Goal: Information Seeking & Learning: Learn about a topic

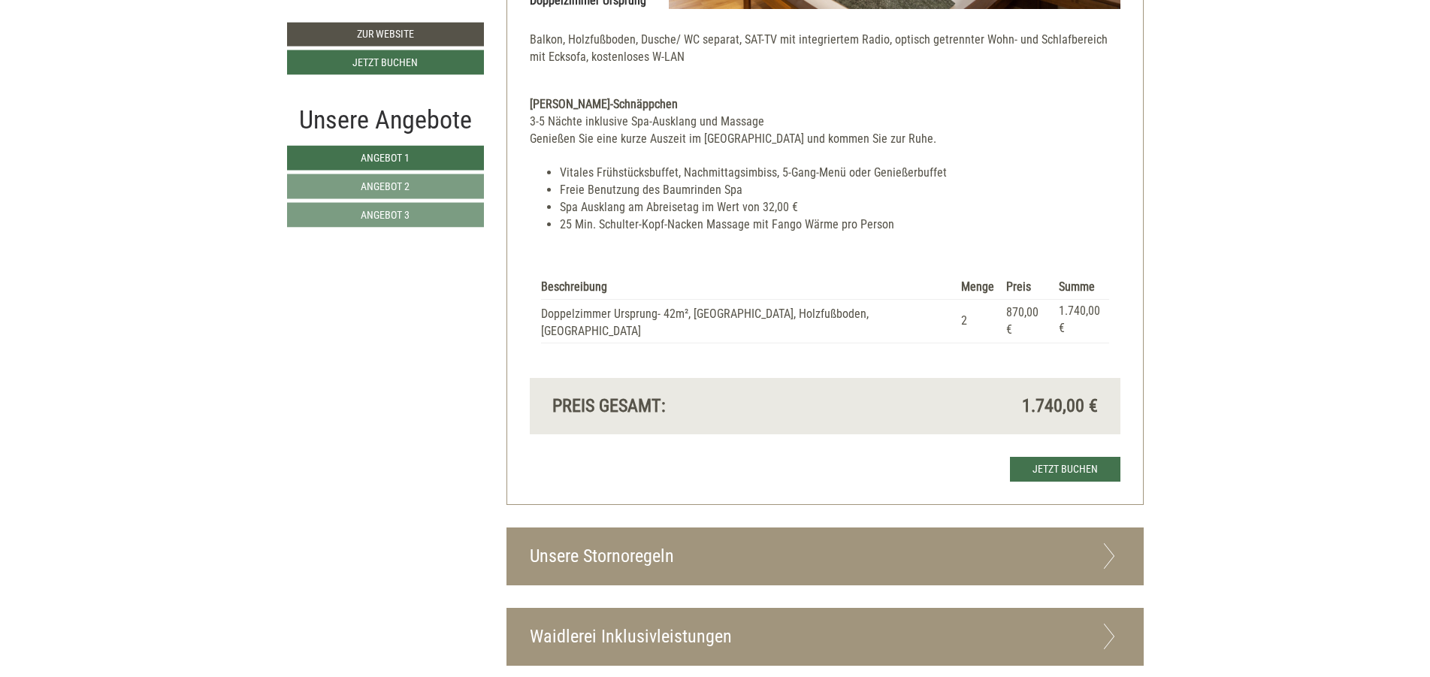
scroll to position [3606, 0]
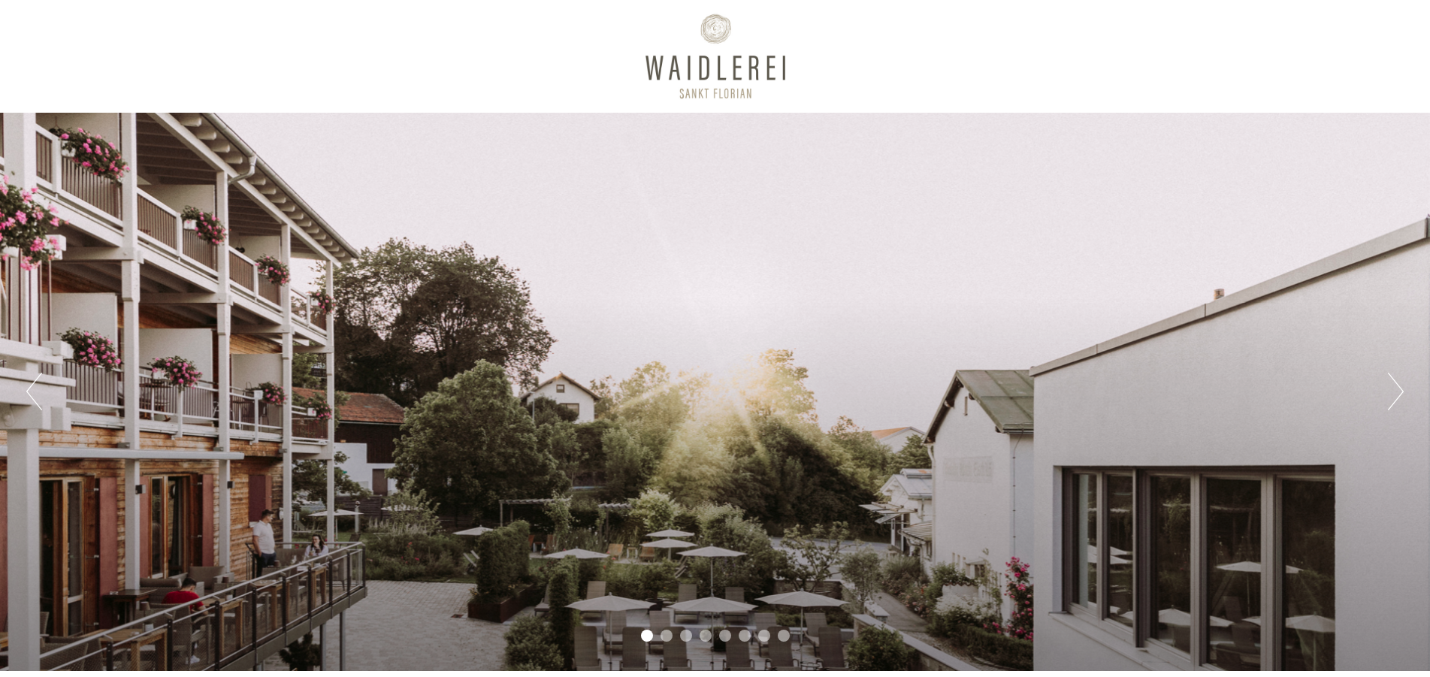
scroll to position [631, 0]
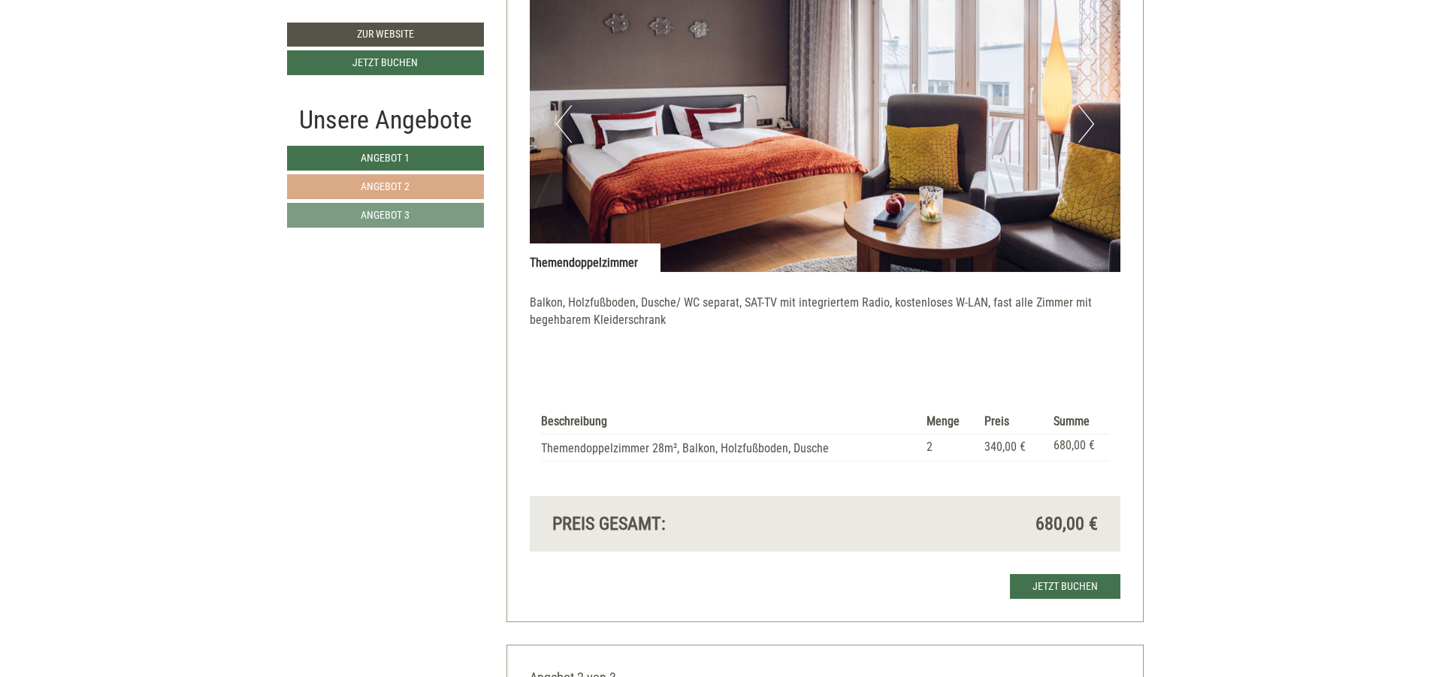
click at [449, 189] on link "Angebot 2" at bounding box center [385, 186] width 197 height 25
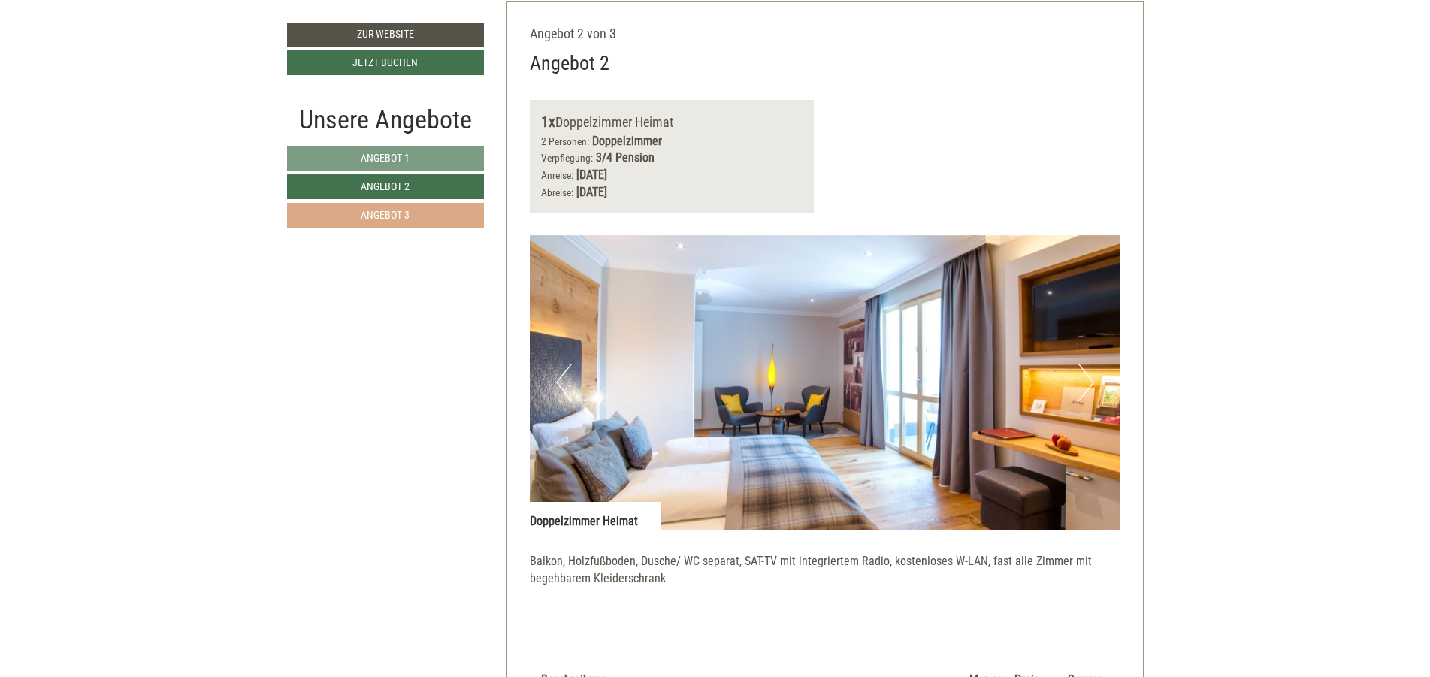
click at [445, 217] on link "Angebot 3" at bounding box center [385, 215] width 197 height 25
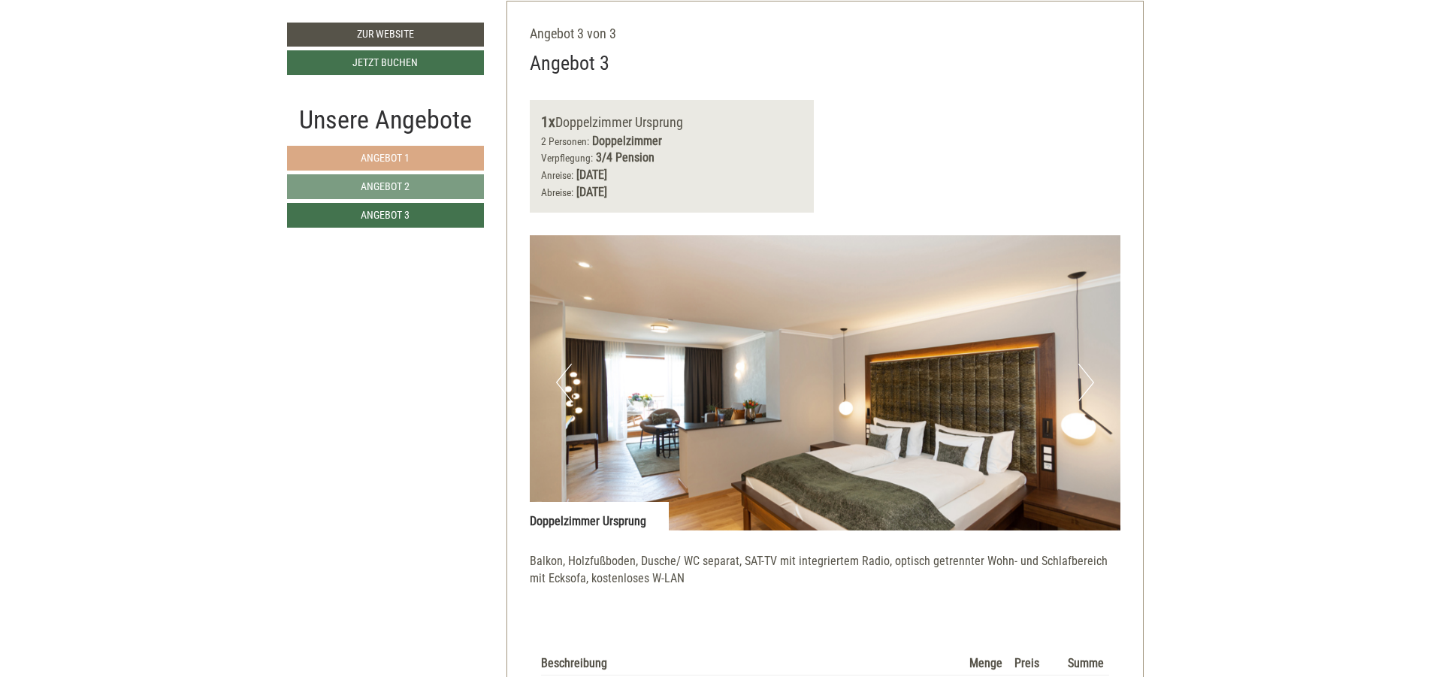
click at [453, 163] on link "Angebot 1" at bounding box center [385, 158] width 197 height 25
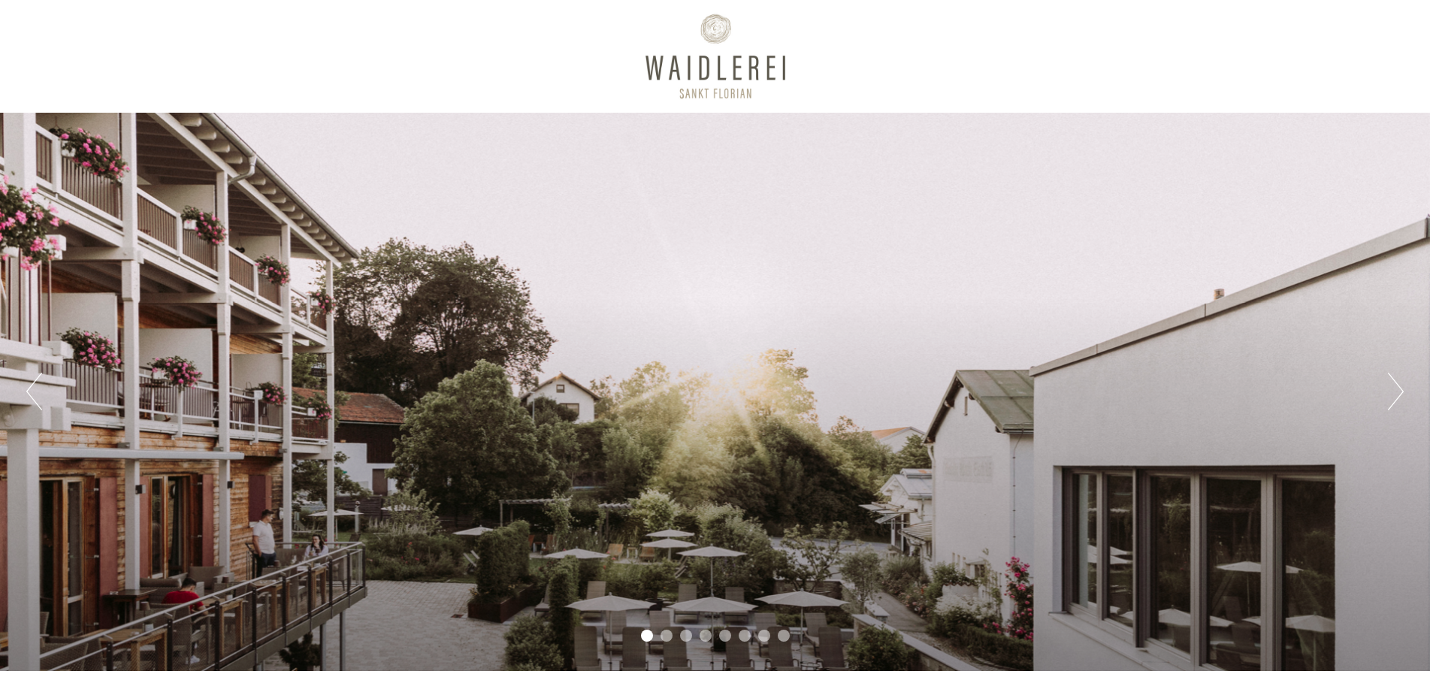
scroll to position [631, 0]
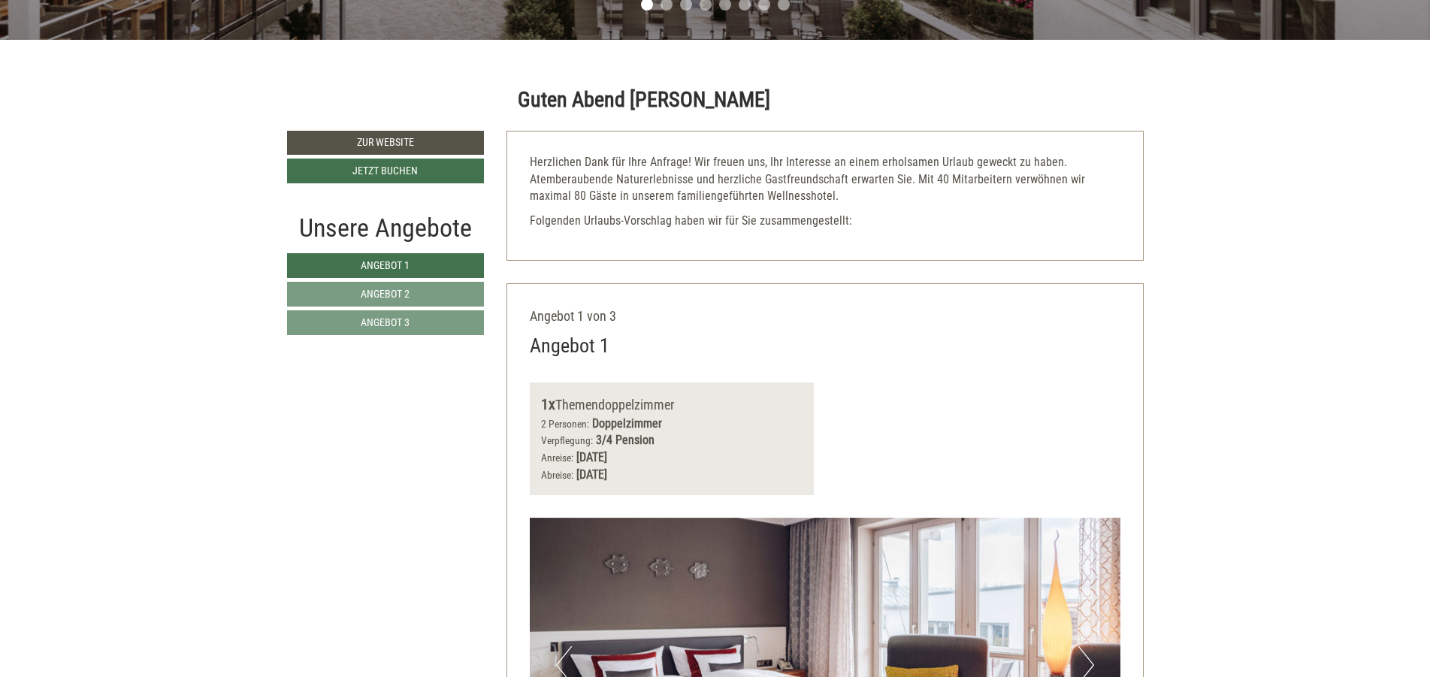
drag, startPoint x: 444, startPoint y: 294, endPoint x: 442, endPoint y: 308, distance: 13.7
click at [445, 294] on link "Angebot 2" at bounding box center [386, 294] width 198 height 25
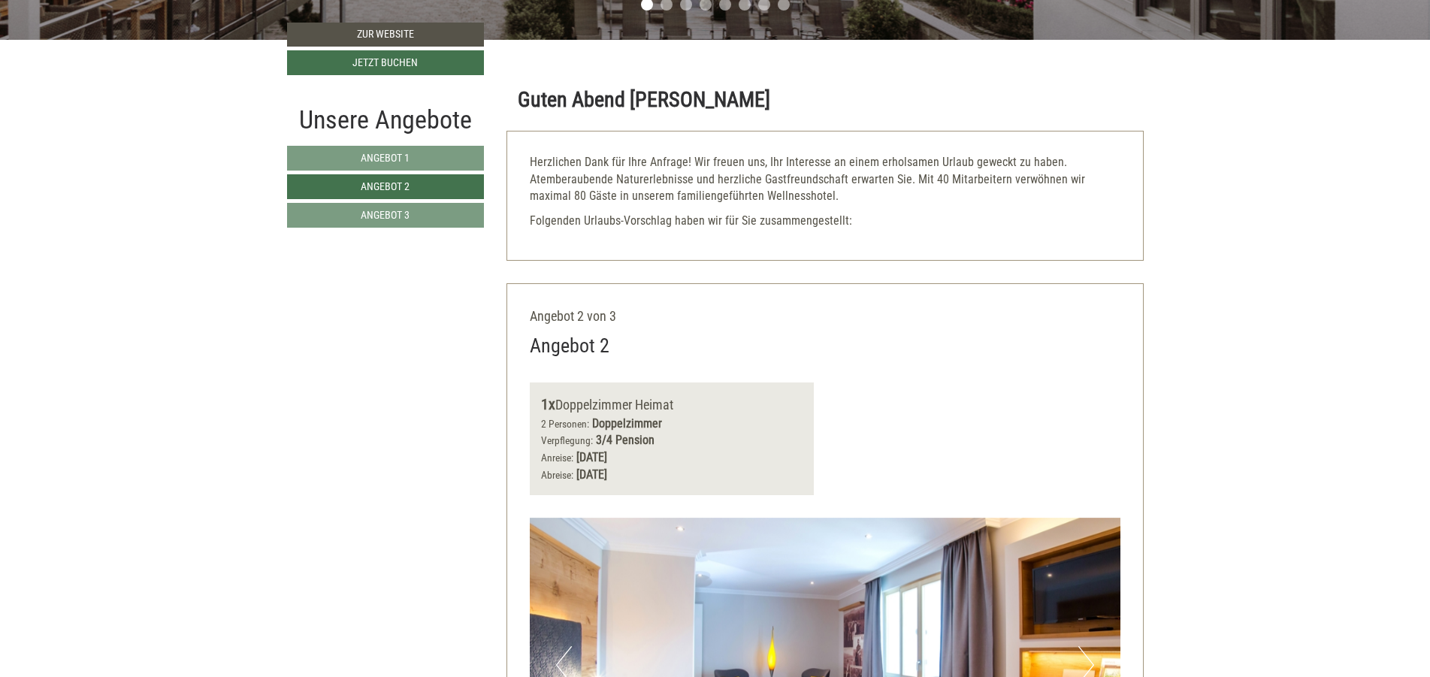
scroll to position [914, 0]
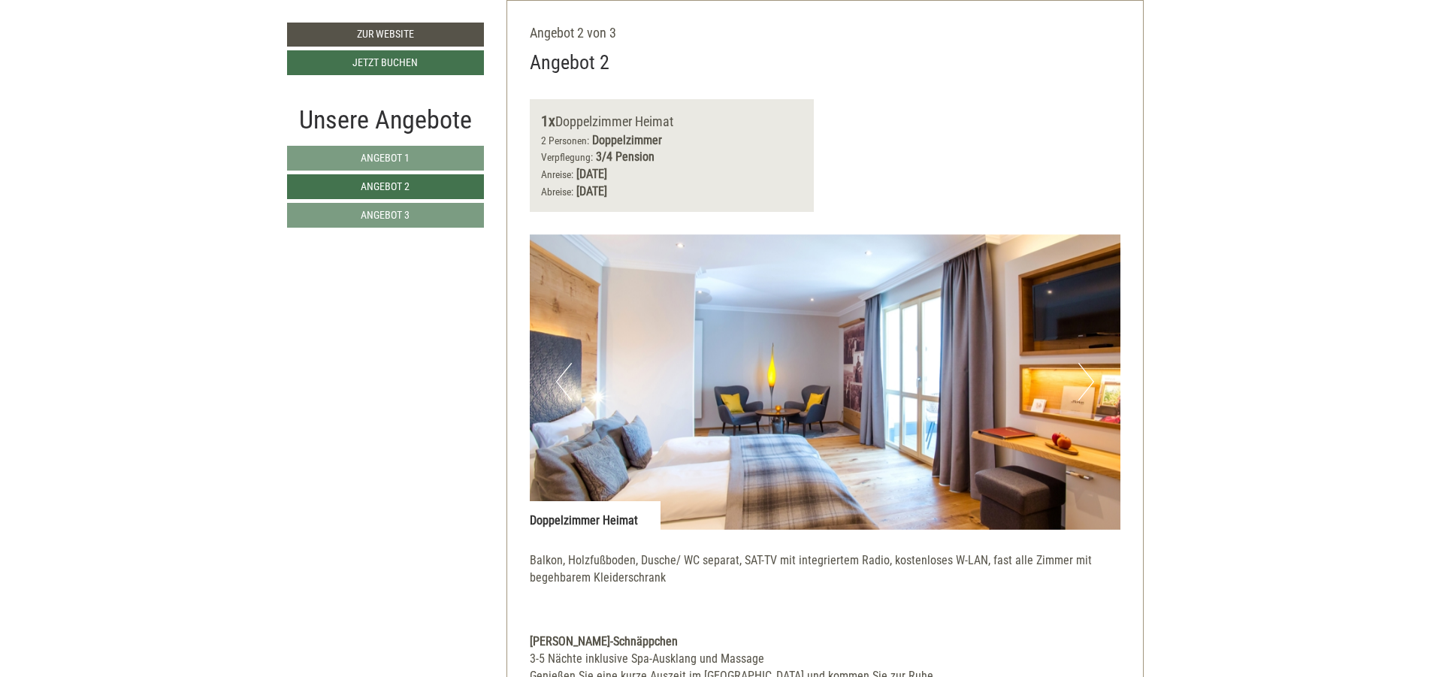
click at [443, 208] on link "Angebot 3" at bounding box center [385, 215] width 197 height 25
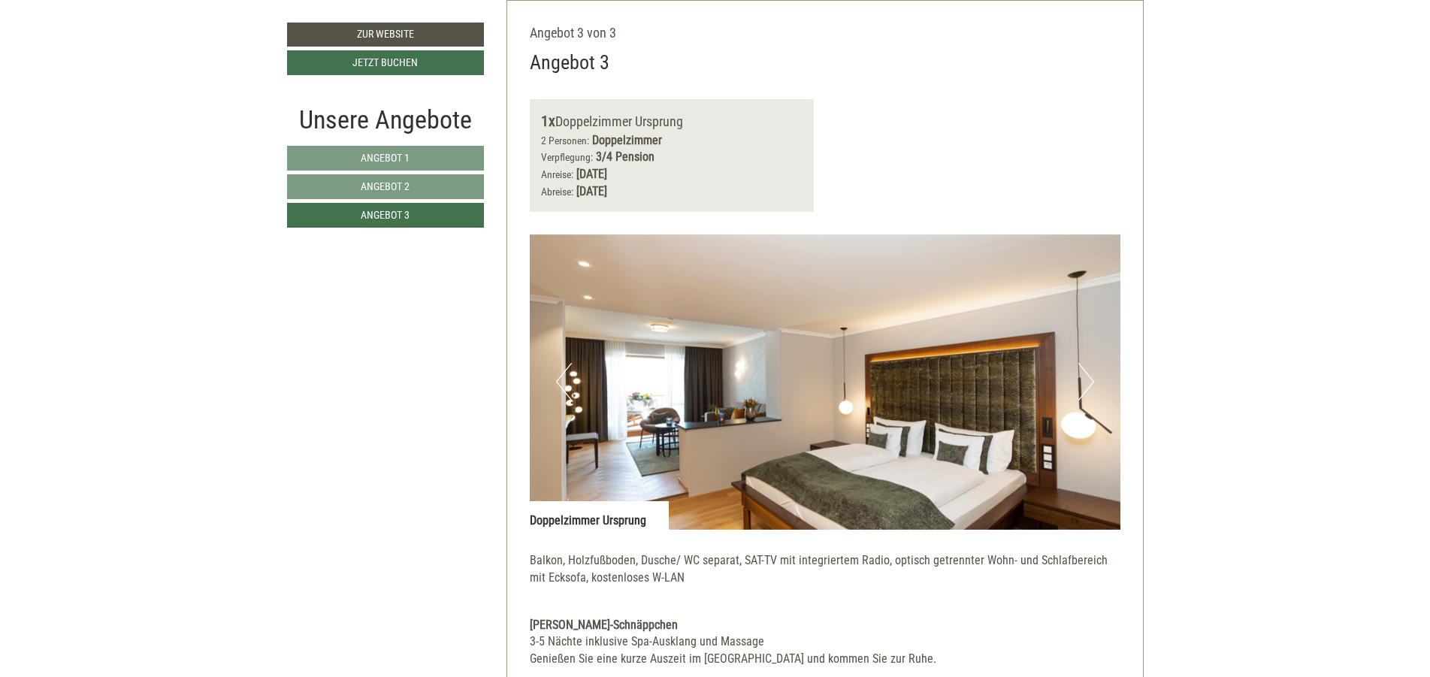
scroll to position [1365, 0]
